Goal: Task Accomplishment & Management: Manage account settings

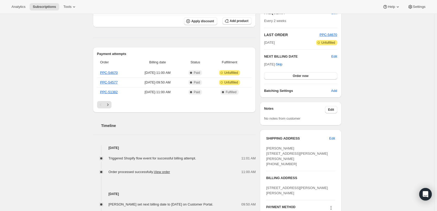
scroll to position [183, 0]
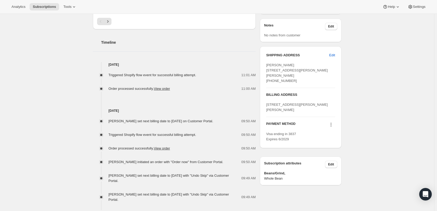
scroll to position [209, 0]
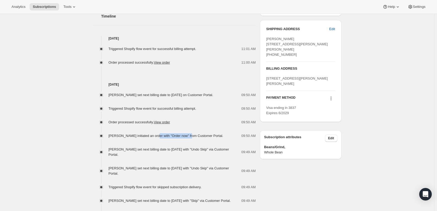
drag, startPoint x: 152, startPoint y: 135, endPoint x: 185, endPoint y: 133, distance: 32.8
click at [185, 134] on span "[PERSON_NAME] initiated an order with "Order now" from Customer Portal." at bounding box center [166, 136] width 115 height 4
drag, startPoint x: 129, startPoint y: 95, endPoint x: 184, endPoint y: 96, distance: 55.0
click at [184, 96] on span "[PERSON_NAME] set next billing date to [DATE] on Customer Portal." at bounding box center [161, 95] width 105 height 4
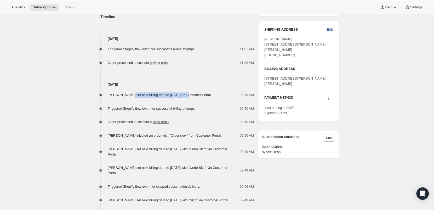
scroll to position [183, 0]
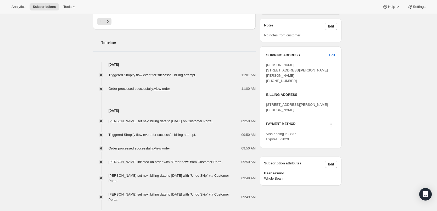
click at [181, 101] on div "[DATE] [PERSON_NAME] set next billing date to [DATE] on Customer Portal. 09:50 …" at bounding box center [174, 167] width 163 height 152
